Goal: Check status: Check status

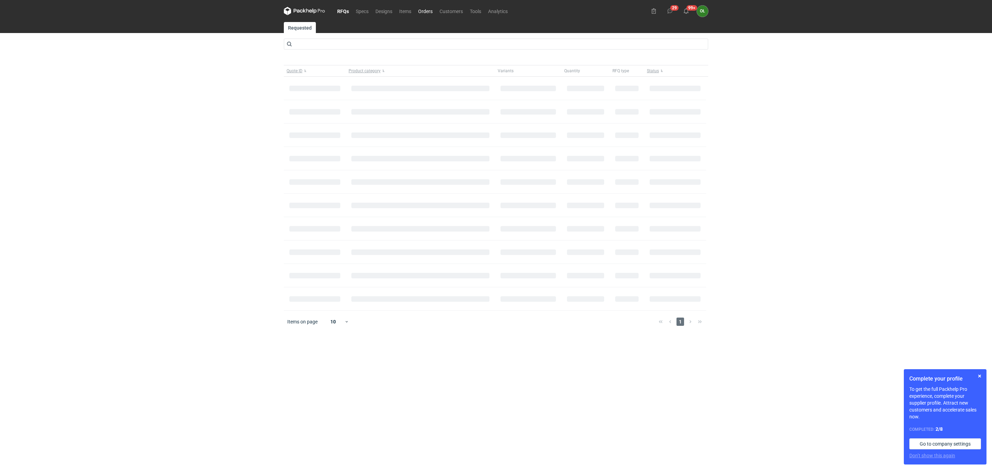
click at [425, 10] on link "Orders" at bounding box center [425, 11] width 21 height 8
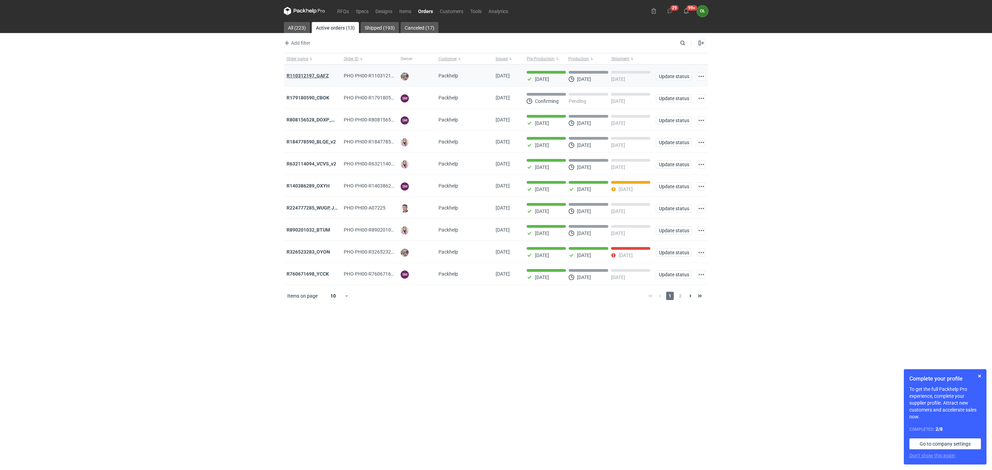
click at [306, 73] on strong "R110312197_GAFZ" at bounding box center [307, 76] width 42 height 6
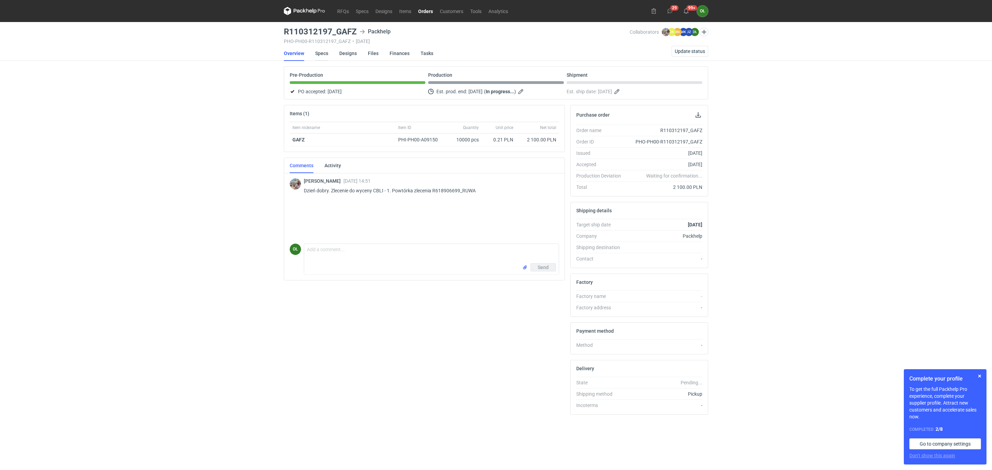
click at [319, 54] on link "Specs" at bounding box center [321, 53] width 13 height 15
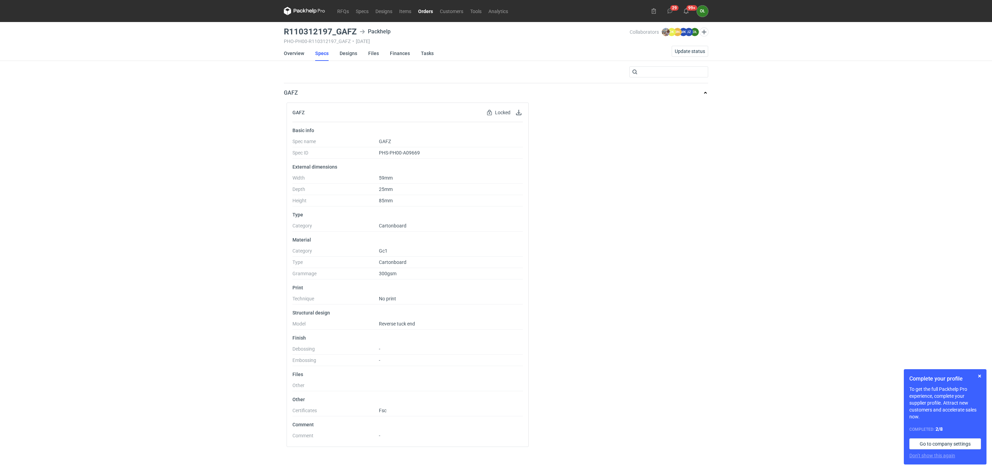
click at [75, 397] on div "RFQs Specs Designs Items Orders Customers Tools Analytics 29 99+ OŁ [PERSON_NAM…" at bounding box center [496, 235] width 992 height 470
